Goal: Task Accomplishment & Management: Use online tool/utility

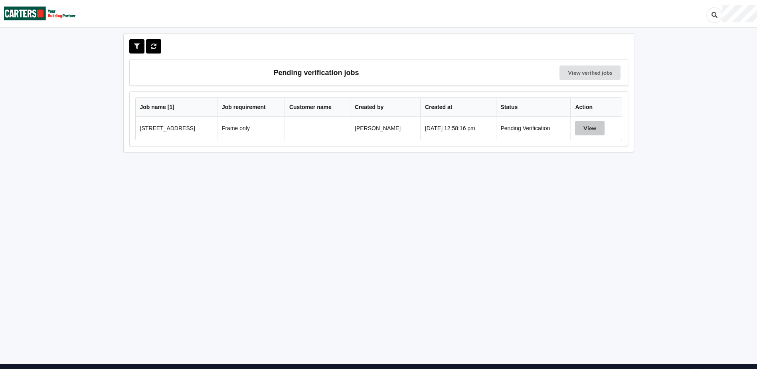
click at [588, 128] on button "View" at bounding box center [590, 128] width 30 height 14
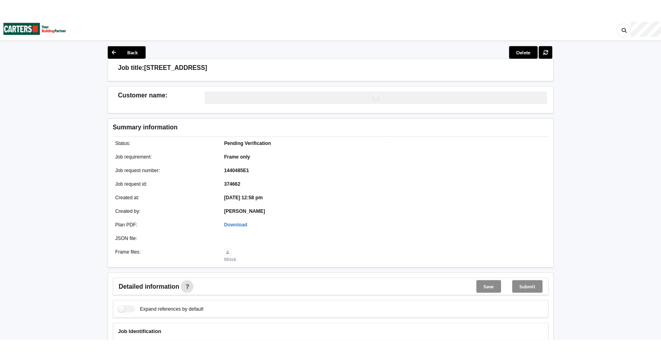
scroll to position [200, 0]
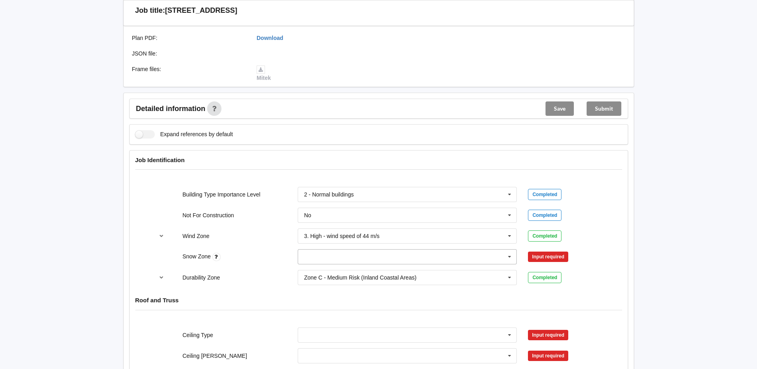
click at [509, 257] on icon at bounding box center [510, 256] width 12 height 15
drag, startPoint x: 314, startPoint y: 286, endPoint x: 326, endPoint y: 285, distance: 12.4
click at [314, 285] on div "N1" at bounding box center [407, 286] width 219 height 15
click at [553, 260] on button "Confirm input" at bounding box center [551, 256] width 47 height 13
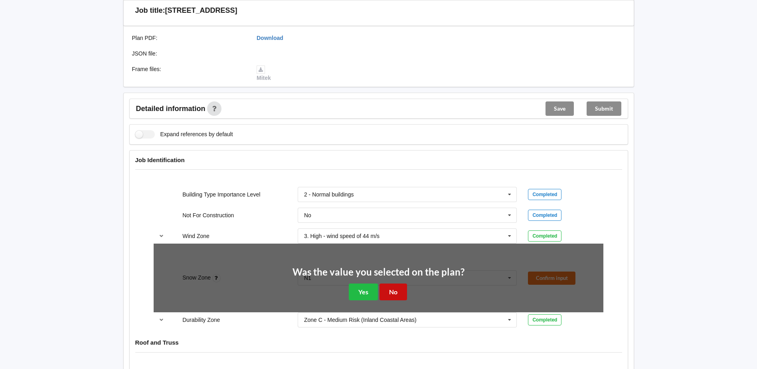
click at [390, 291] on button "No" at bounding box center [394, 291] width 28 height 16
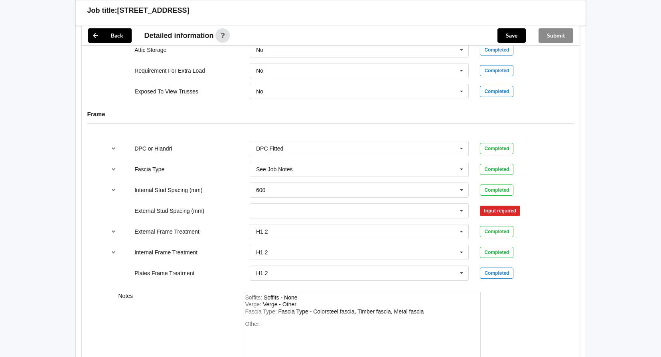
scroll to position [758, 0]
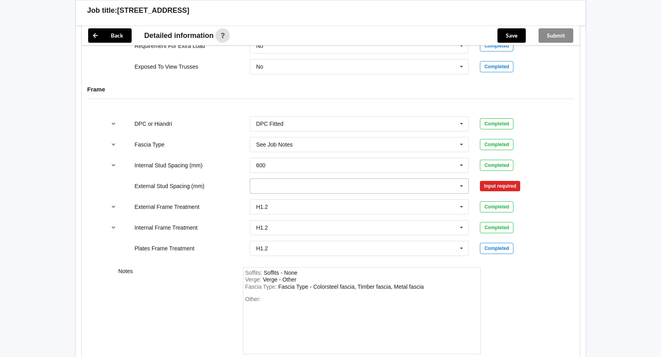
click at [461, 187] on icon at bounding box center [462, 186] width 12 height 15
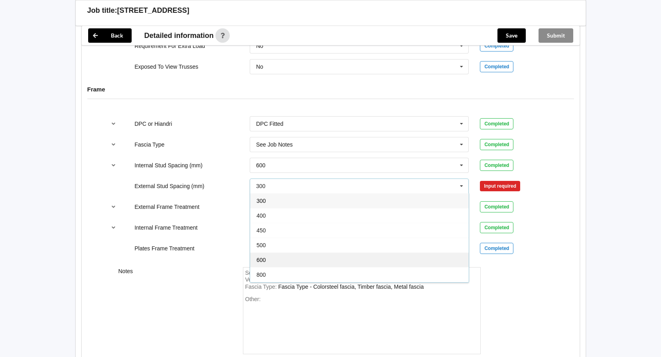
click at [264, 260] on span "600" at bounding box center [261, 260] width 9 height 6
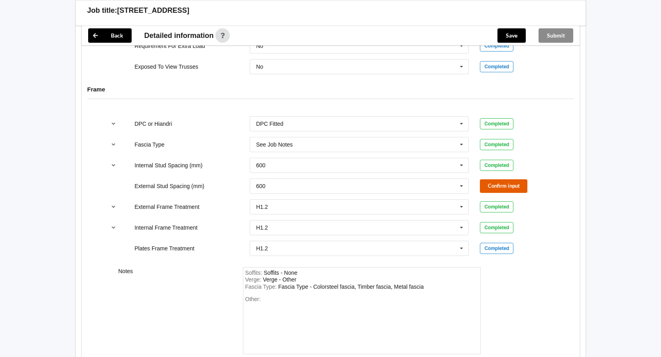
click at [505, 187] on button "Confirm input" at bounding box center [503, 185] width 47 height 13
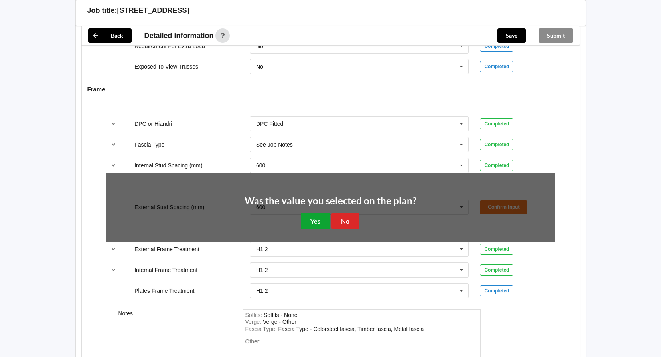
click at [309, 219] on button "Yes" at bounding box center [315, 221] width 29 height 16
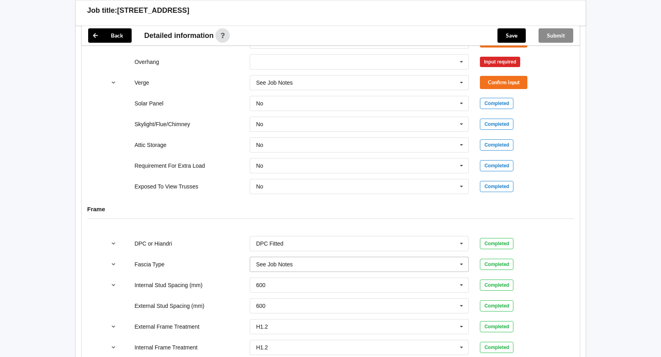
scroll to position [599, 0]
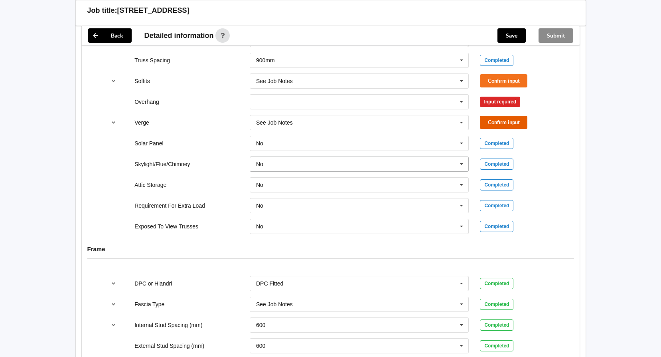
drag, startPoint x: 507, startPoint y: 125, endPoint x: 428, endPoint y: 169, distance: 90.6
click at [507, 124] on button "Confirm input" at bounding box center [503, 122] width 47 height 13
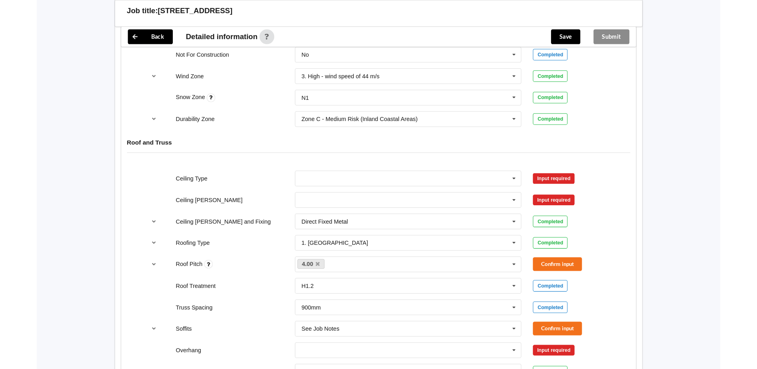
scroll to position [374, 0]
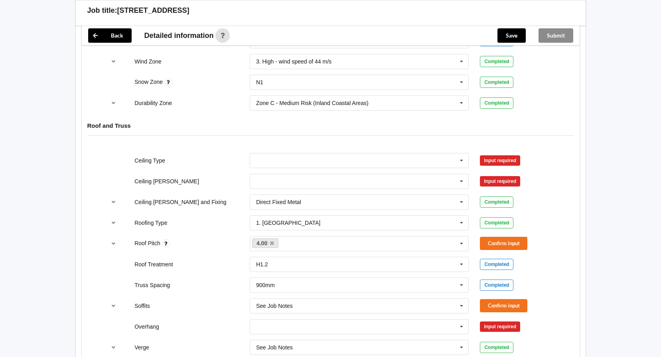
drag, startPoint x: 332, startPoint y: 15, endPoint x: -45, endPoint y: 35, distance: 377.7
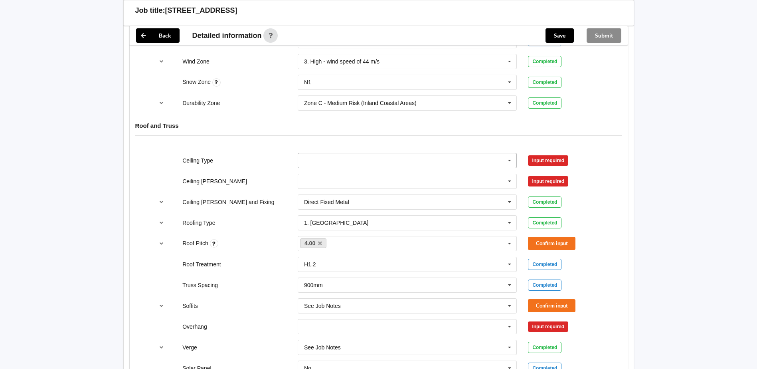
click at [512, 159] on icon at bounding box center [510, 160] width 12 height 15
drag, startPoint x: 331, startPoint y: 175, endPoint x: 371, endPoint y: 175, distance: 39.9
click at [332, 175] on div "10mm Gib" at bounding box center [407, 175] width 219 height 15
click at [510, 178] on icon at bounding box center [510, 181] width 12 height 15
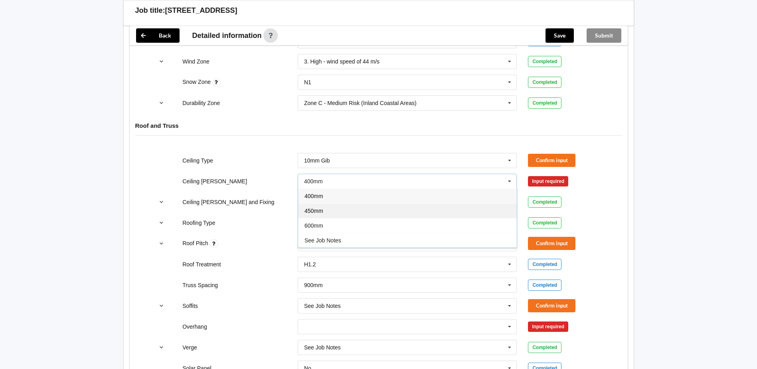
click at [328, 207] on div "450mm" at bounding box center [407, 210] width 219 height 15
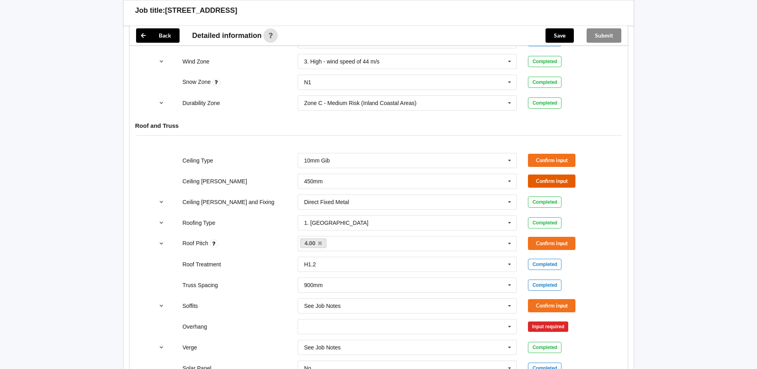
click at [545, 178] on button "Confirm input" at bounding box center [551, 180] width 47 height 13
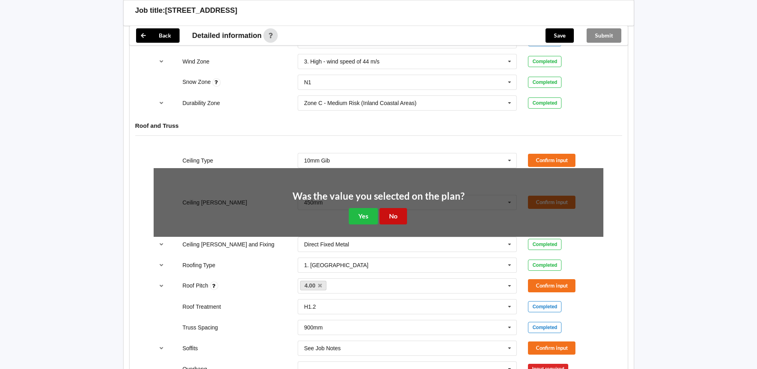
click at [391, 216] on button "No" at bounding box center [394, 216] width 28 height 16
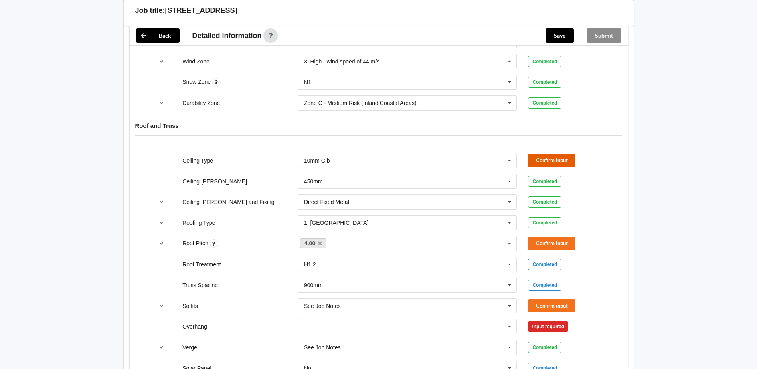
click at [544, 156] on button "Confirm input" at bounding box center [551, 160] width 47 height 13
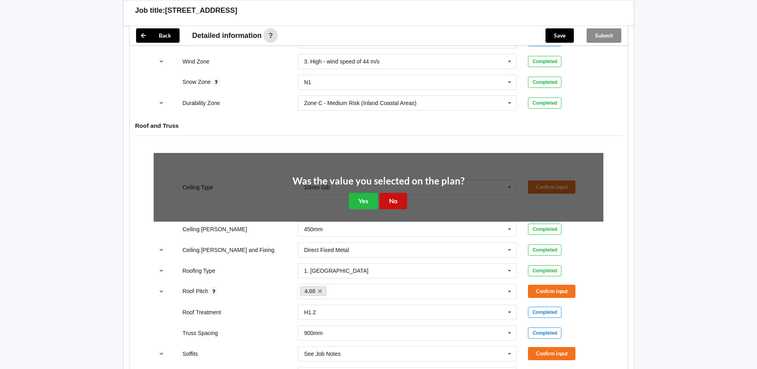
click at [401, 205] on button "No" at bounding box center [394, 201] width 28 height 16
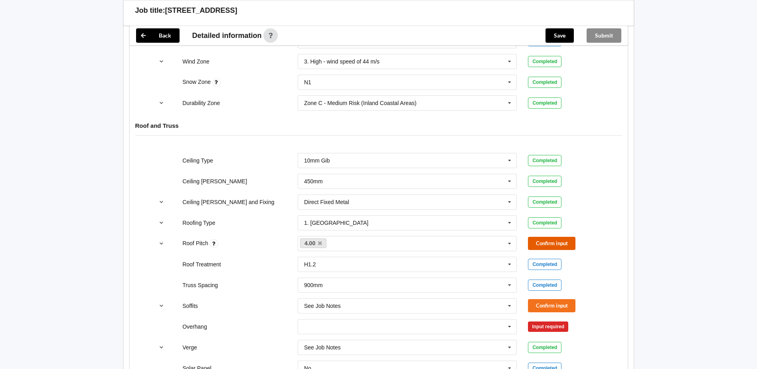
click at [538, 243] on button "Confirm input" at bounding box center [551, 243] width 47 height 13
click at [540, 304] on button "Confirm input" at bounding box center [551, 305] width 47 height 13
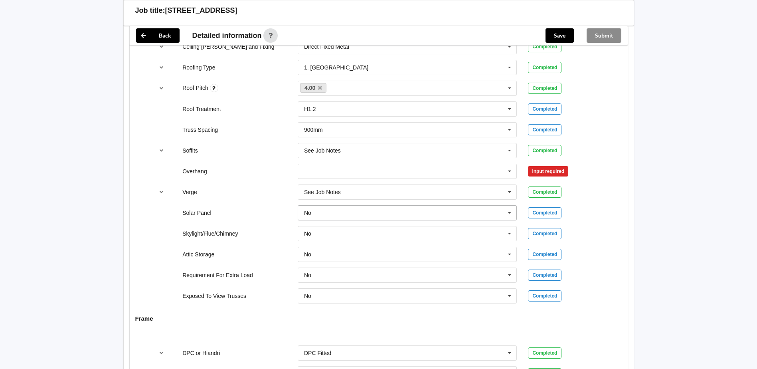
scroll to position [534, 0]
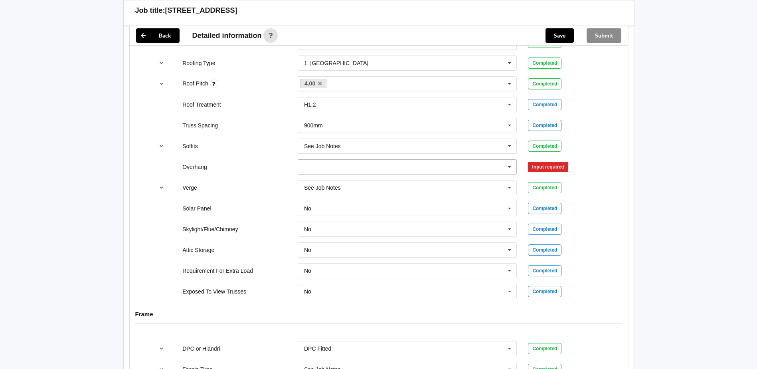
click at [512, 167] on icon at bounding box center [510, 167] width 12 height 15
click at [340, 240] on span "Multiple Values – See As Per Plan" at bounding box center [346, 240] width 84 height 6
click at [546, 166] on button "Confirm input" at bounding box center [551, 166] width 47 height 13
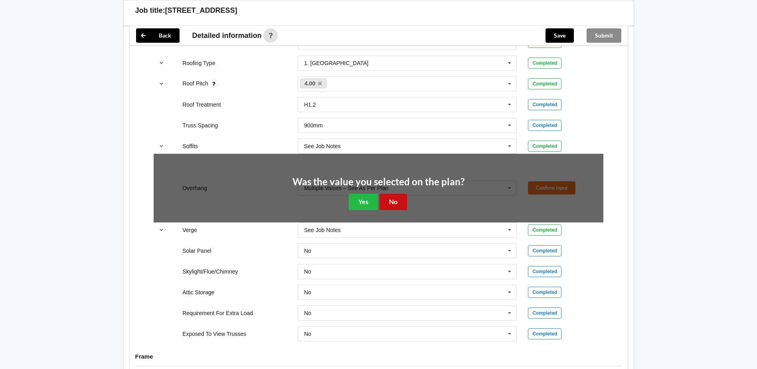
click at [396, 204] on button "No" at bounding box center [394, 202] width 28 height 16
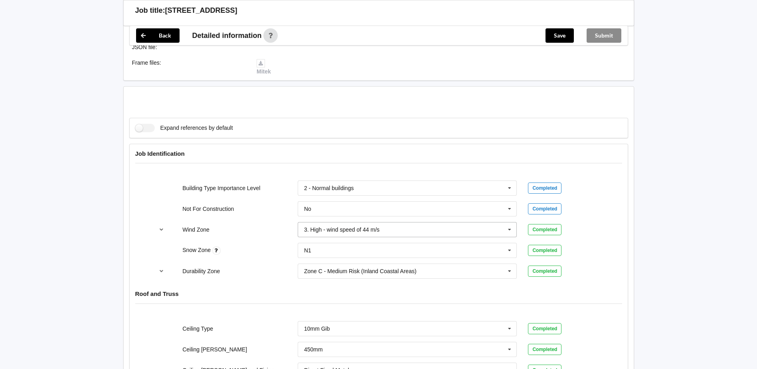
scroll to position [202, 0]
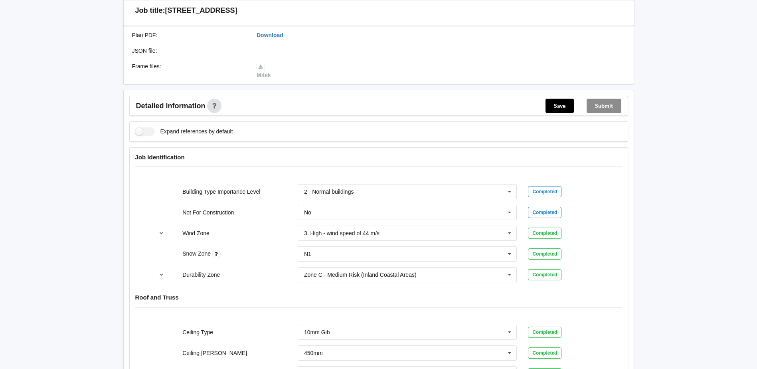
click at [565, 97] on div "Save" at bounding box center [559, 105] width 41 height 19
click at [557, 109] on button "Save" at bounding box center [560, 106] width 28 height 14
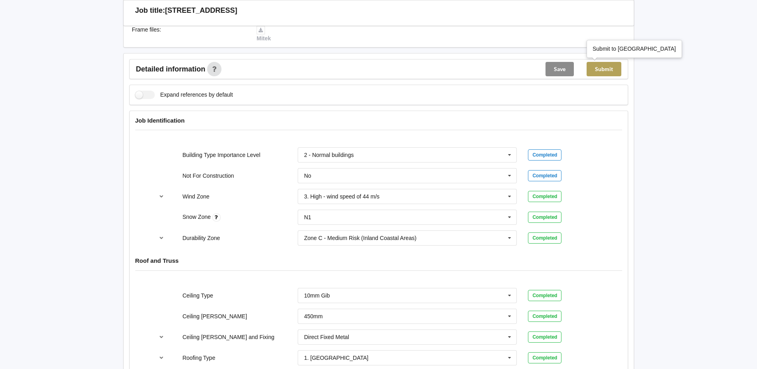
click at [608, 71] on button "Submit" at bounding box center [604, 69] width 35 height 14
